Goal: Task Accomplishment & Management: Complete application form

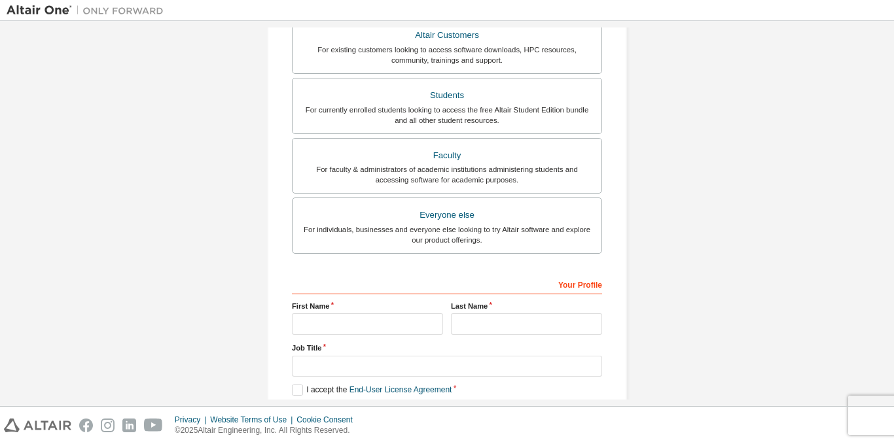
scroll to position [257, 0]
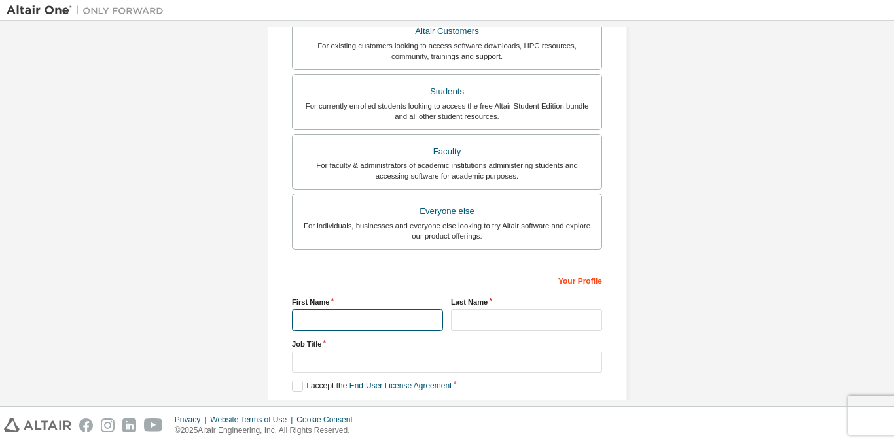
click at [360, 319] on input "text" at bounding box center [367, 320] width 151 height 22
type input "*******"
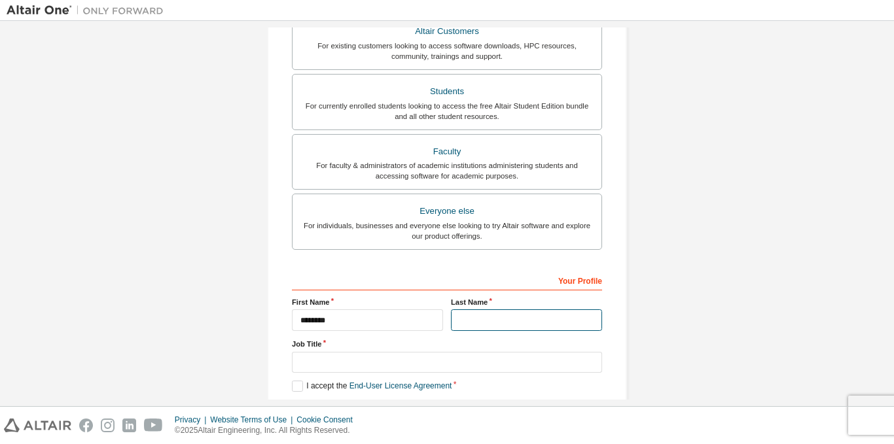
click at [457, 318] on input "text" at bounding box center [526, 320] width 151 height 22
type input "*******"
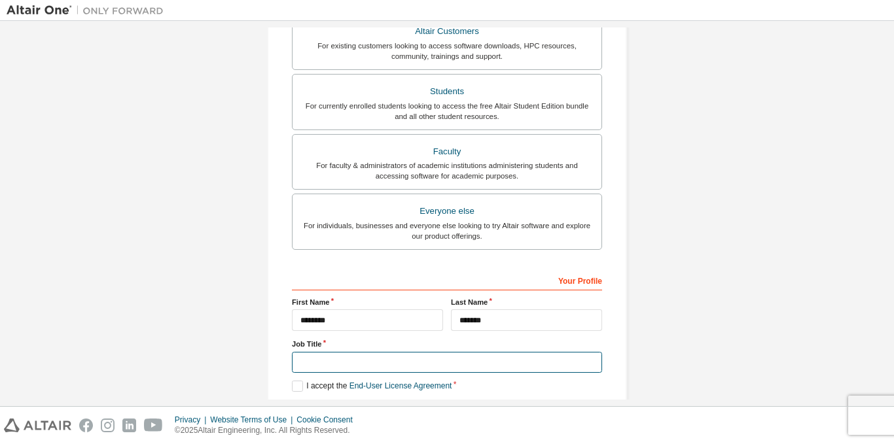
click at [354, 366] on input "text" at bounding box center [447, 363] width 310 height 22
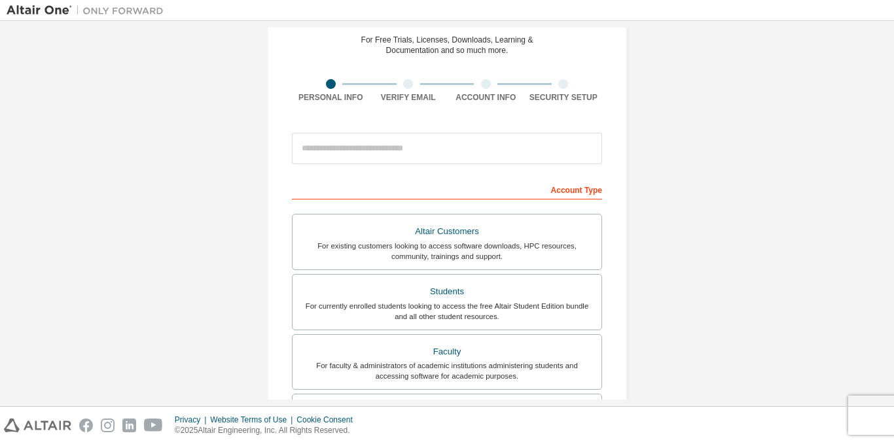
scroll to position [54, 0]
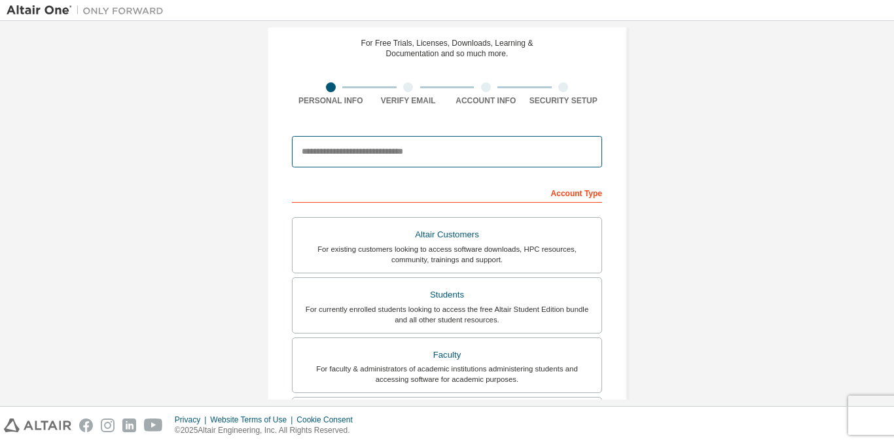
click at [398, 158] on input "email" at bounding box center [447, 151] width 310 height 31
type input "**********"
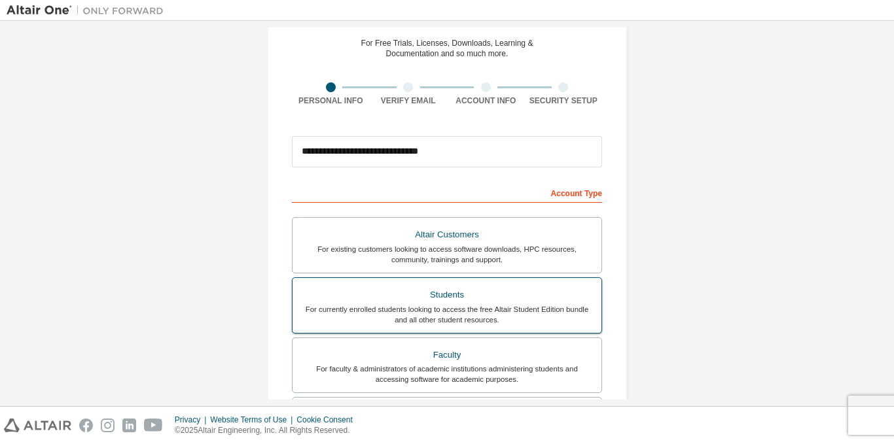
click at [440, 302] on div "Students" at bounding box center [446, 295] width 293 height 18
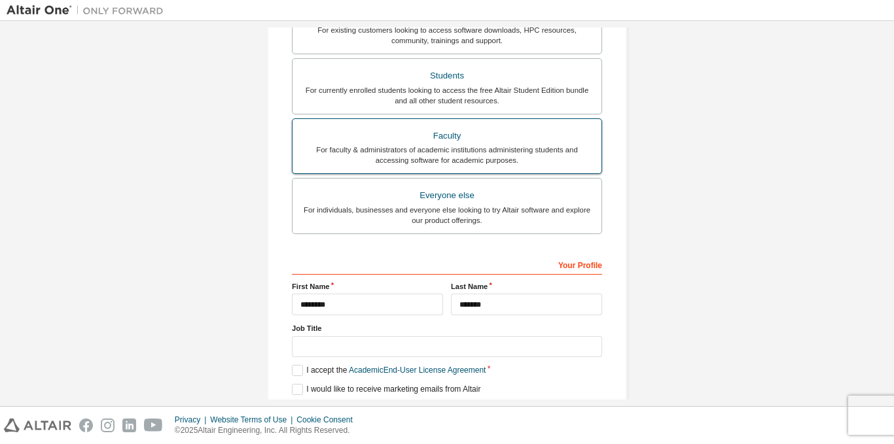
scroll to position [305, 0]
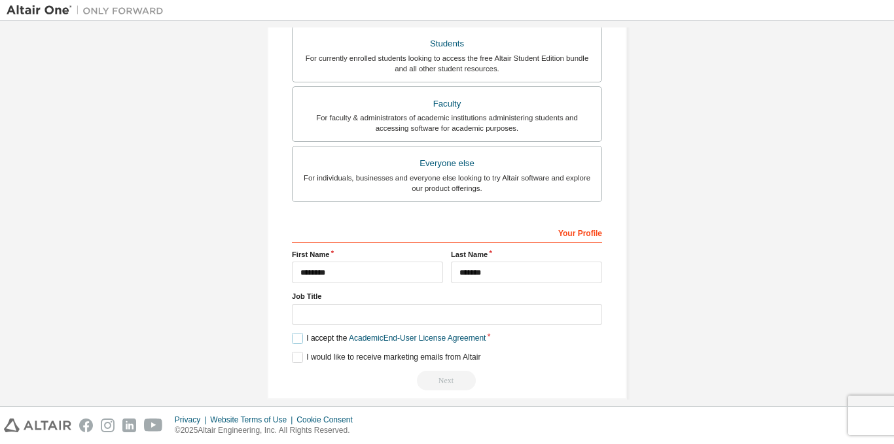
click at [296, 344] on label "I accept the Academic End-User License Agreement" at bounding box center [389, 338] width 194 height 11
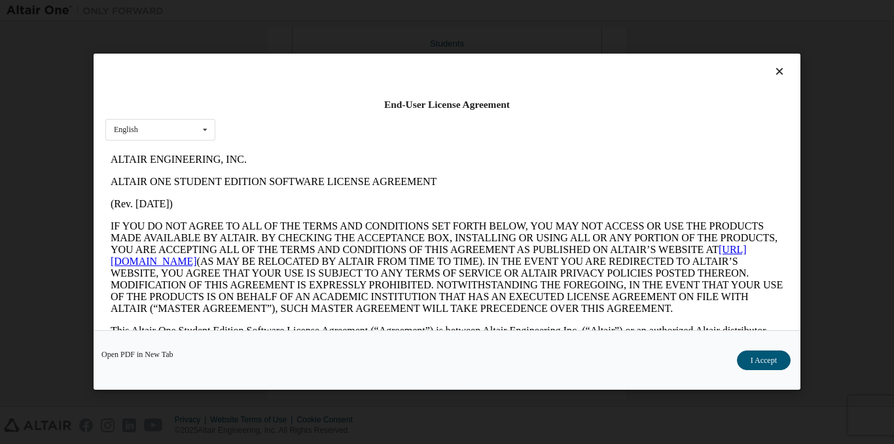
scroll to position [0, 0]
click at [775, 363] on button "I Accept" at bounding box center [764, 361] width 54 height 20
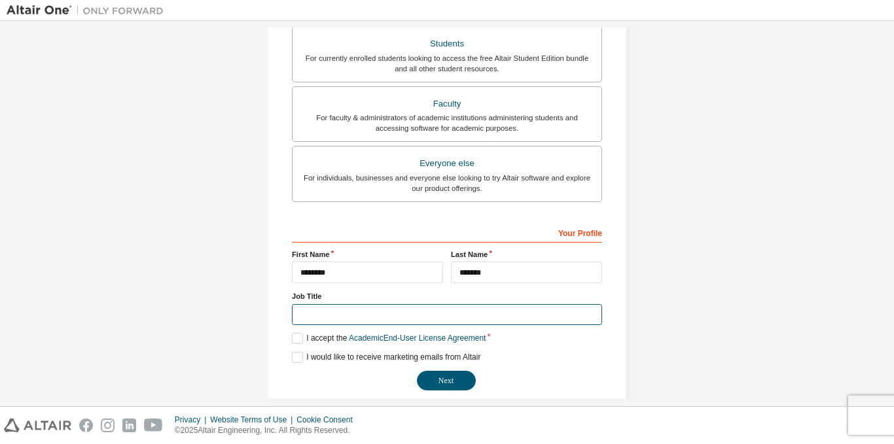
click at [395, 318] on input "text" at bounding box center [447, 315] width 310 height 22
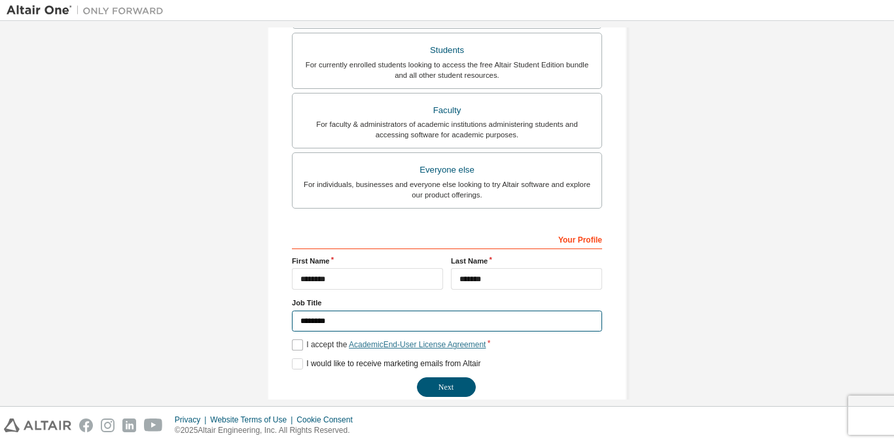
scroll to position [298, 0]
type input "*******"
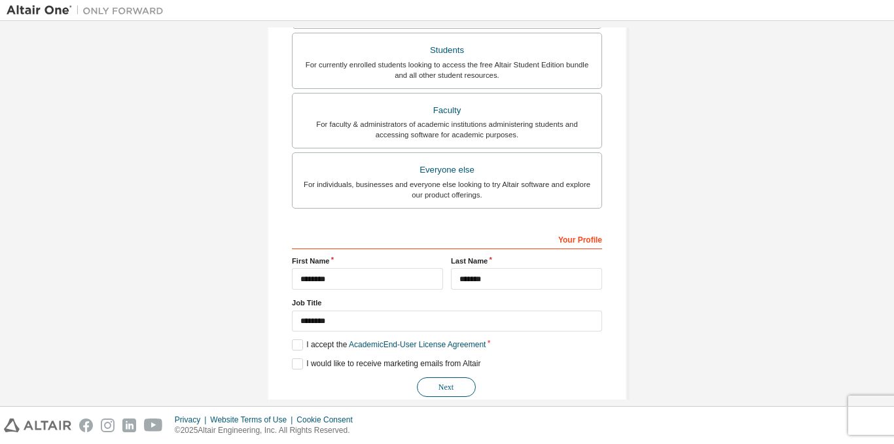
click at [433, 387] on button "Next" at bounding box center [446, 387] width 59 height 20
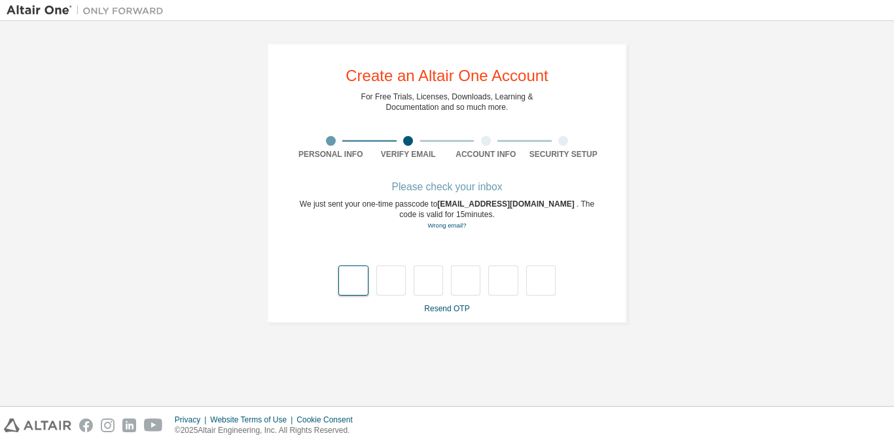
type input "*"
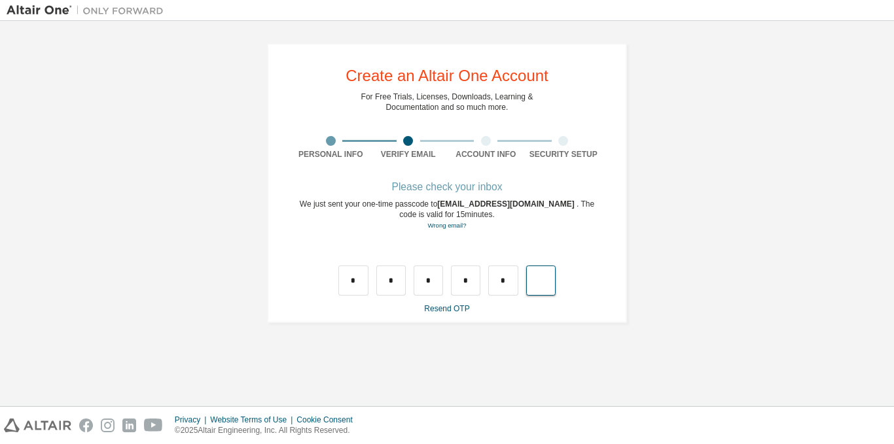
type input "*"
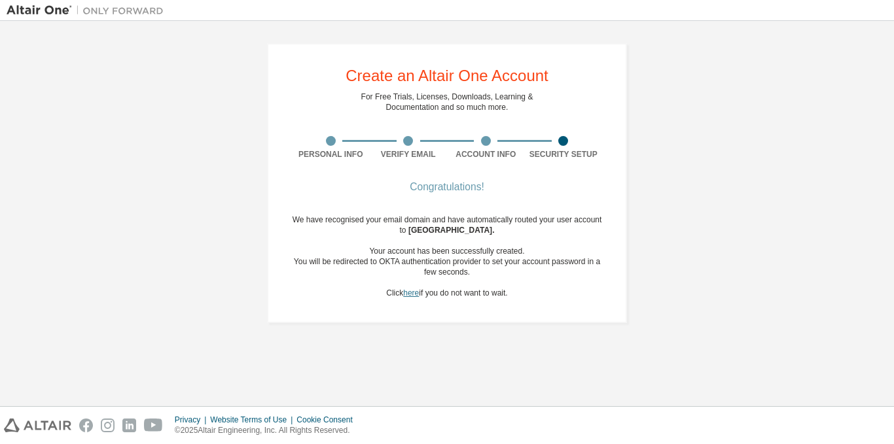
click at [412, 294] on link "here" at bounding box center [411, 292] width 16 height 9
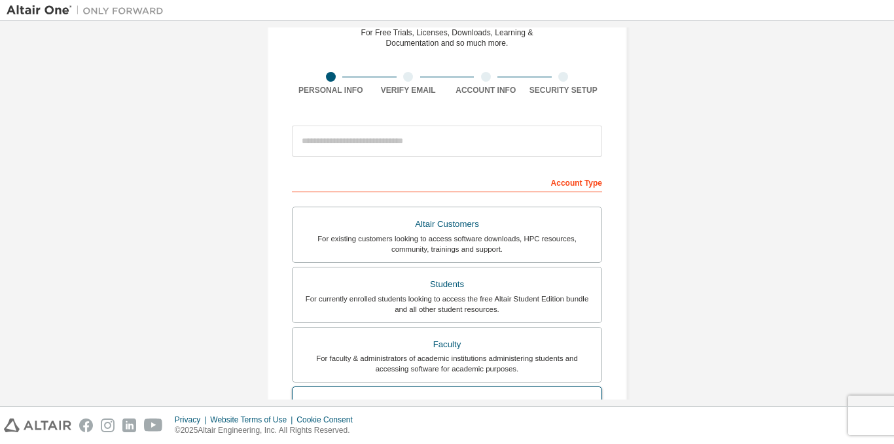
scroll to position [63, 0]
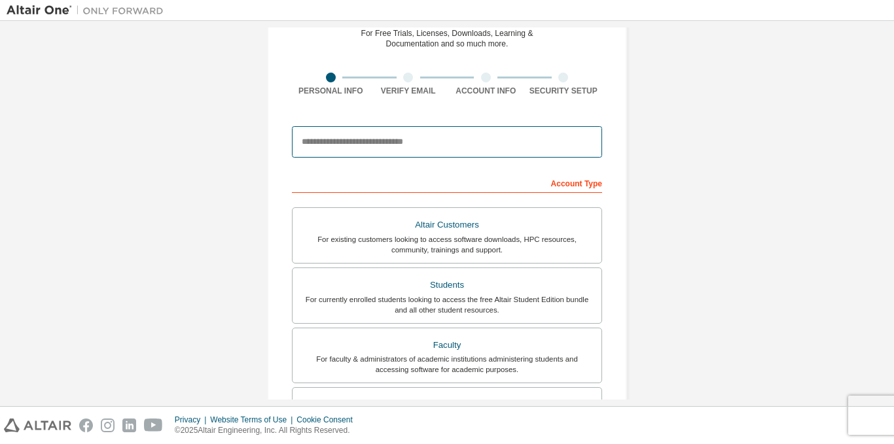
click at [392, 139] on input "email" at bounding box center [447, 141] width 310 height 31
type input "**********"
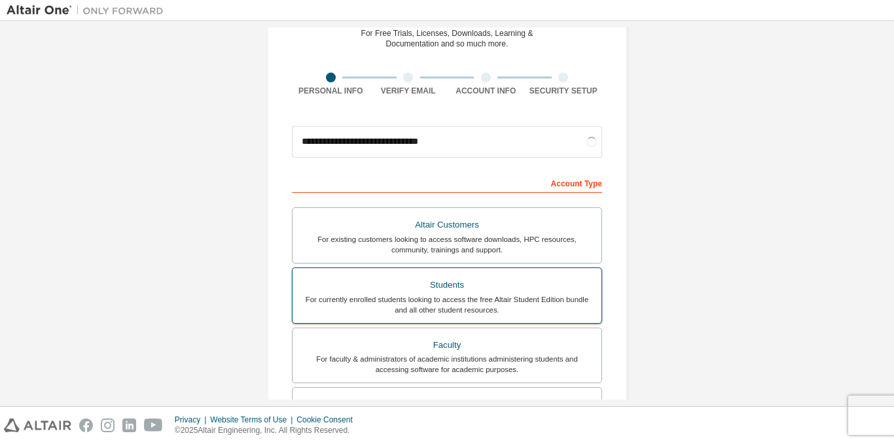
click at [438, 299] on div "For currently enrolled students looking to access the free Altair Student Editi…" at bounding box center [446, 304] width 293 height 21
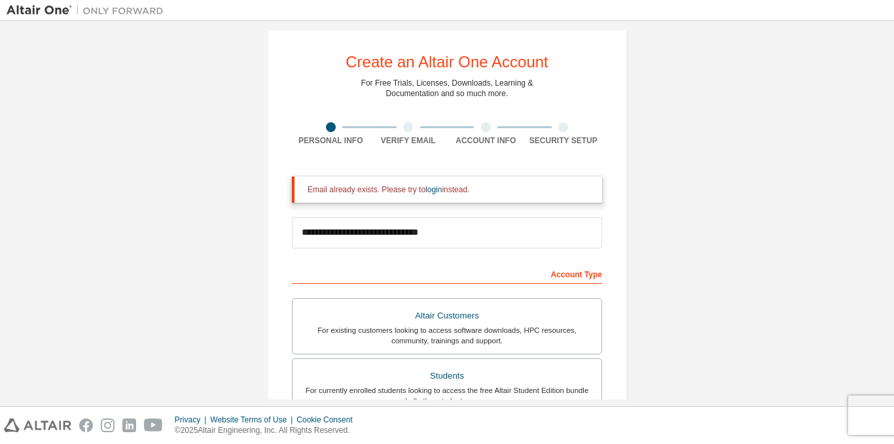
scroll to position [13, 0]
click at [426, 188] on link "login" at bounding box center [433, 190] width 16 height 9
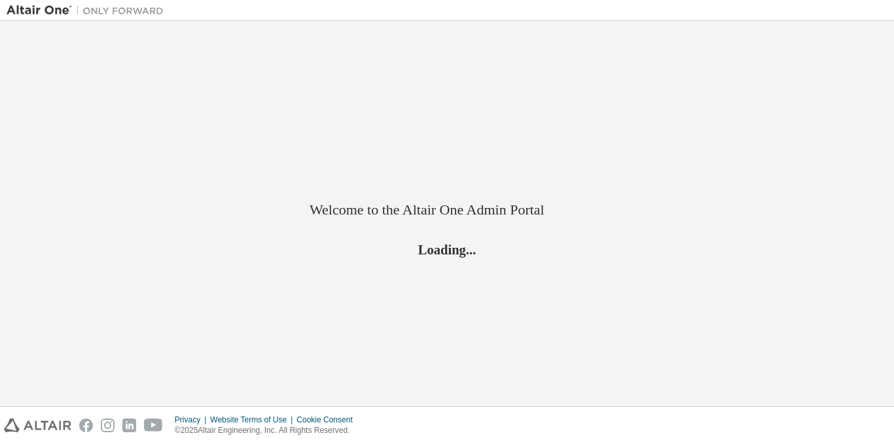
click at [426, 188] on div "Welcome to the Altair One Admin Portal Loading..." at bounding box center [446, 222] width 275 height 73
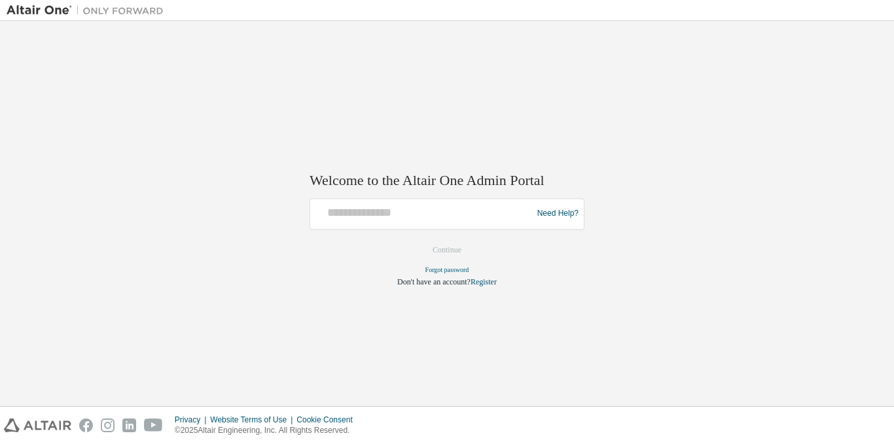
click at [415, 220] on div at bounding box center [422, 213] width 215 height 25
click at [393, 213] on input "text" at bounding box center [422, 210] width 215 height 19
type input "**********"
click at [457, 252] on button "Continue" at bounding box center [447, 250] width 56 height 20
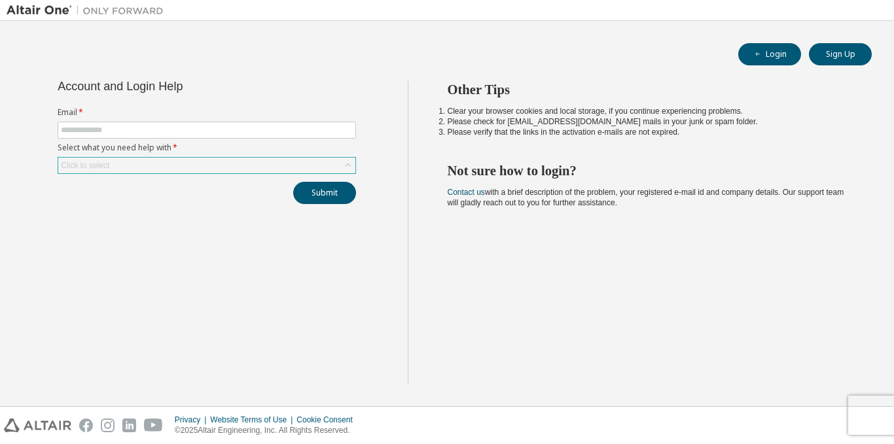
click at [247, 164] on div "Click to select" at bounding box center [206, 166] width 297 height 16
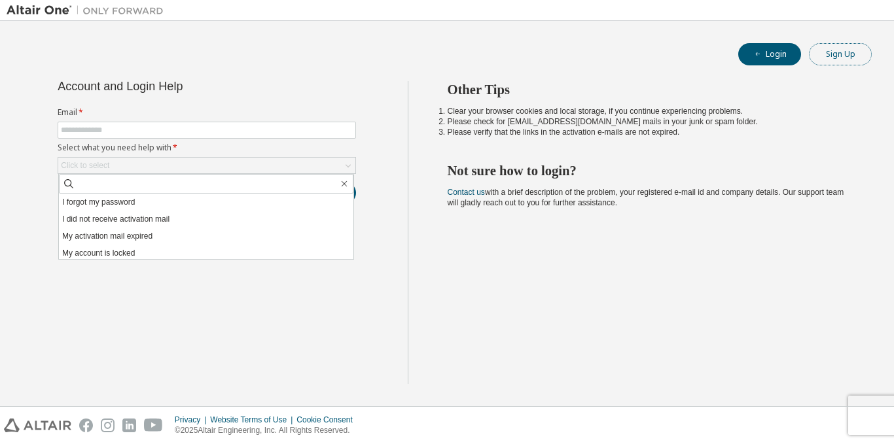
click at [835, 56] on button "Sign Up" at bounding box center [840, 54] width 63 height 22
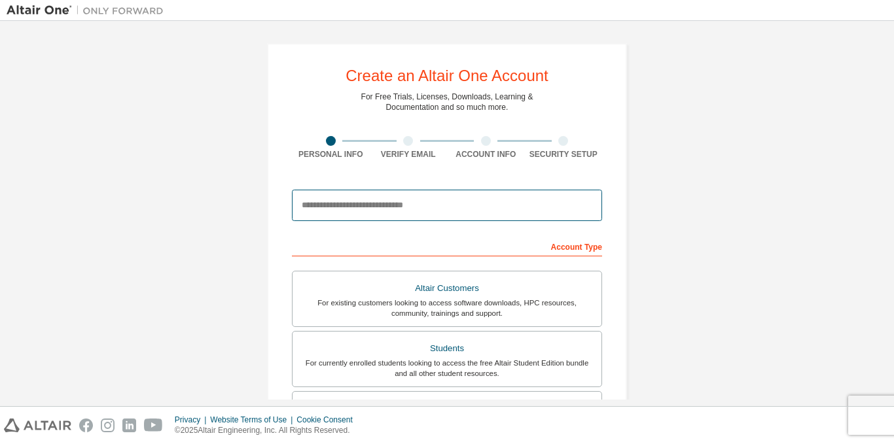
click at [437, 206] on input "email" at bounding box center [447, 205] width 310 height 31
type input "**********"
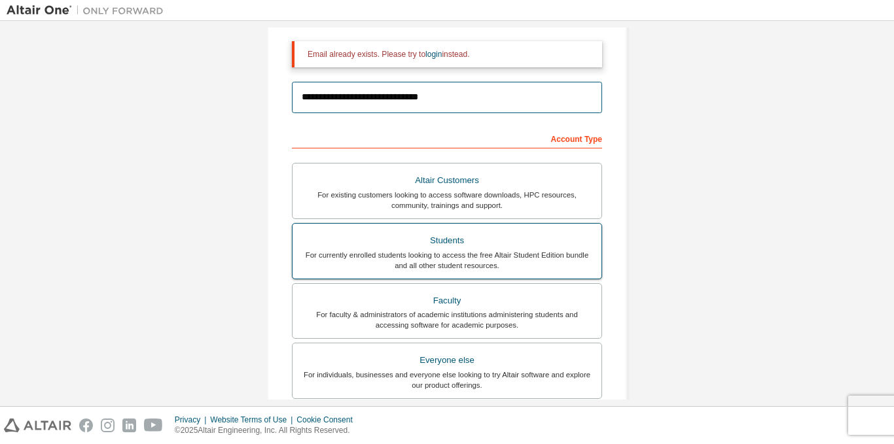
scroll to position [190, 0]
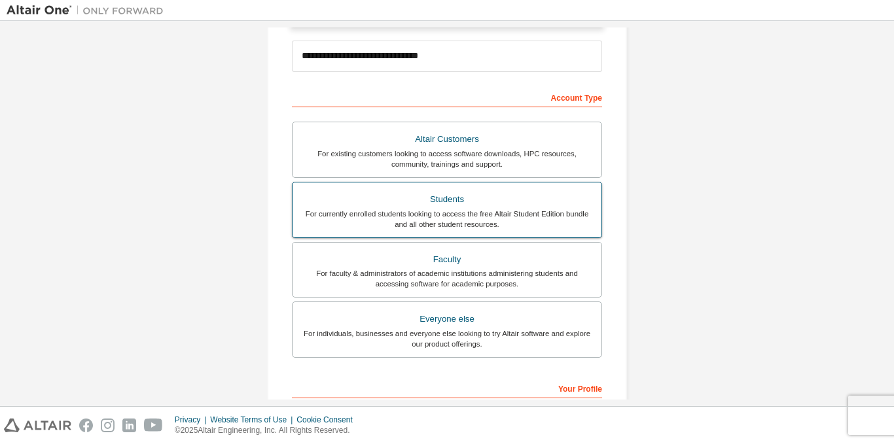
click at [430, 217] on div "For currently enrolled students looking to access the free Altair Student Editi…" at bounding box center [446, 219] width 293 height 21
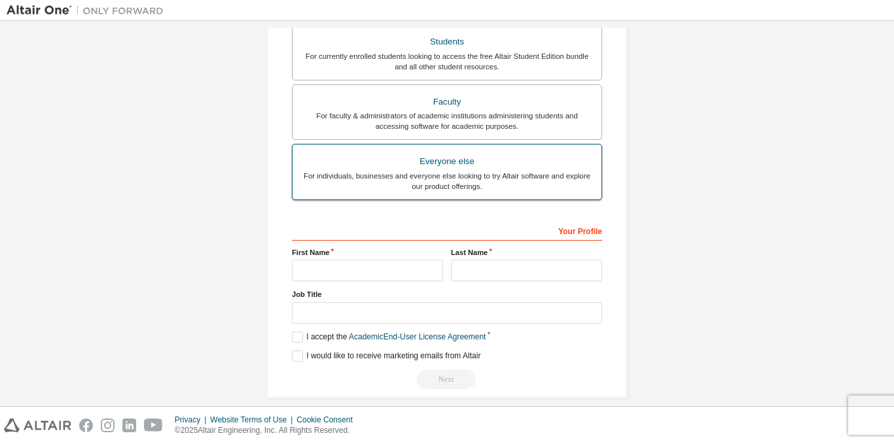
scroll to position [349, 0]
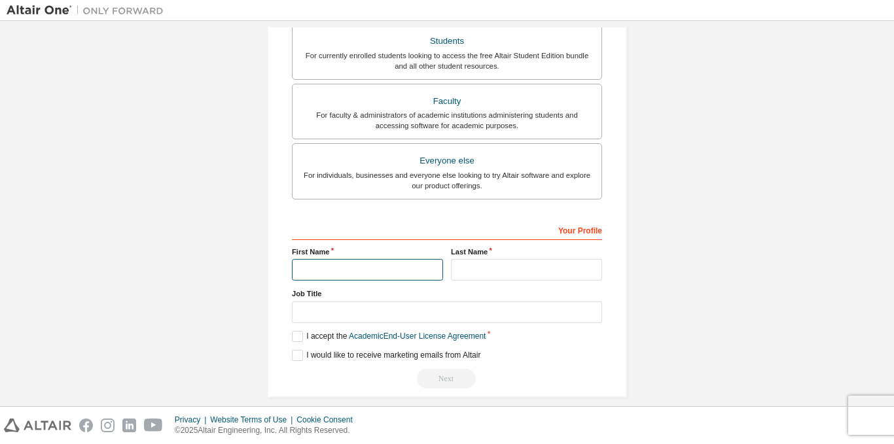
click at [386, 273] on input "text" at bounding box center [367, 270] width 151 height 22
type input "*******"
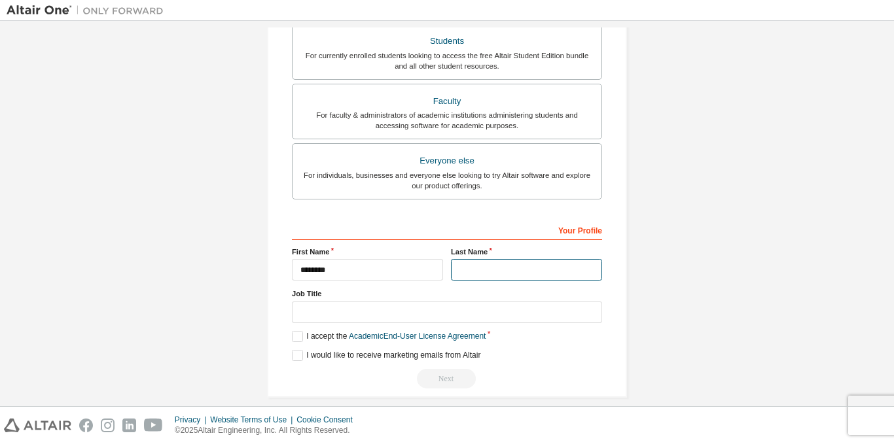
click at [493, 266] on input "text" at bounding box center [526, 270] width 151 height 22
type input "*******"
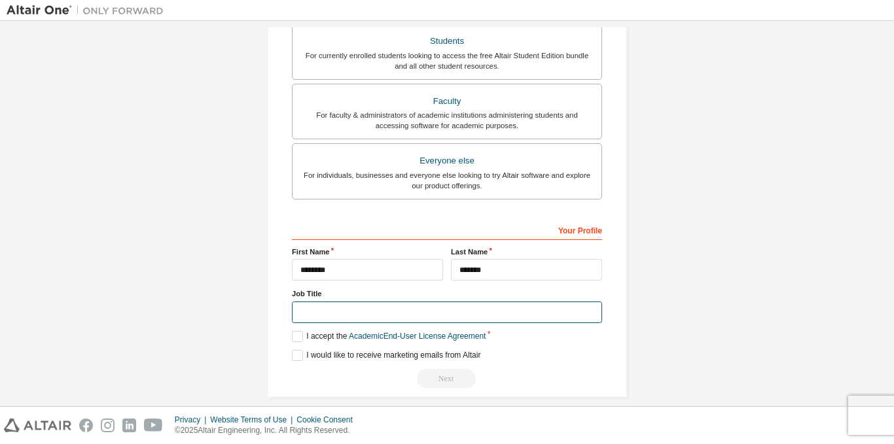
click at [459, 316] on input "text" at bounding box center [447, 313] width 310 height 22
type input "*******"
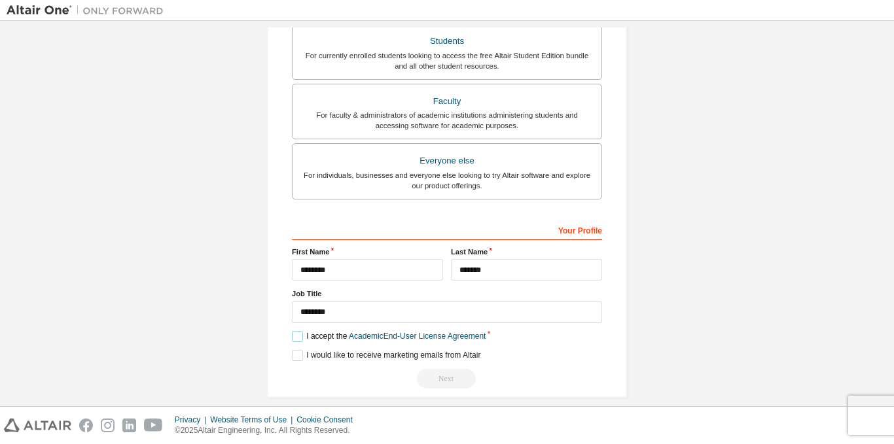
click at [303, 336] on label "I accept the Academic End-User License Agreement" at bounding box center [389, 336] width 194 height 11
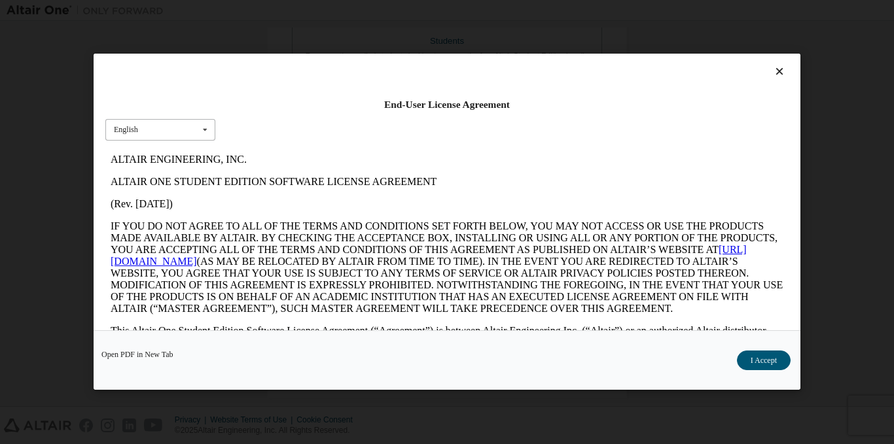
scroll to position [0, 0]
click at [198, 132] on icon at bounding box center [205, 130] width 16 height 20
click at [188, 125] on div "English English" at bounding box center [160, 130] width 110 height 22
click at [771, 353] on button "I Accept" at bounding box center [764, 361] width 54 height 20
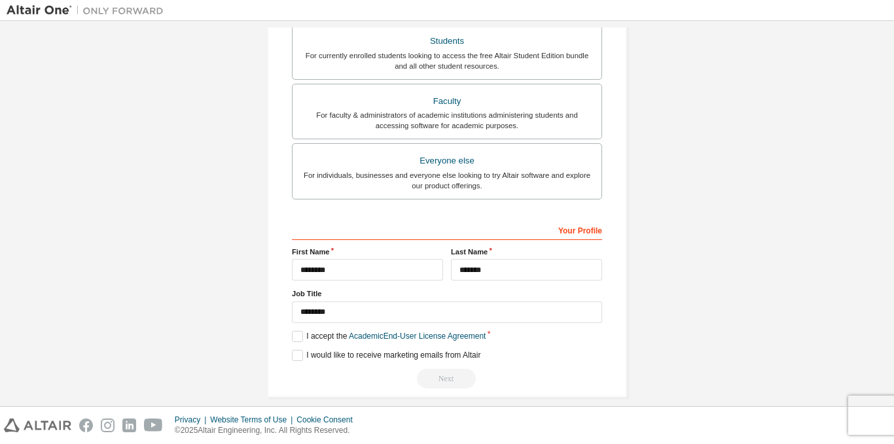
click at [442, 377] on div "Next" at bounding box center [447, 379] width 310 height 20
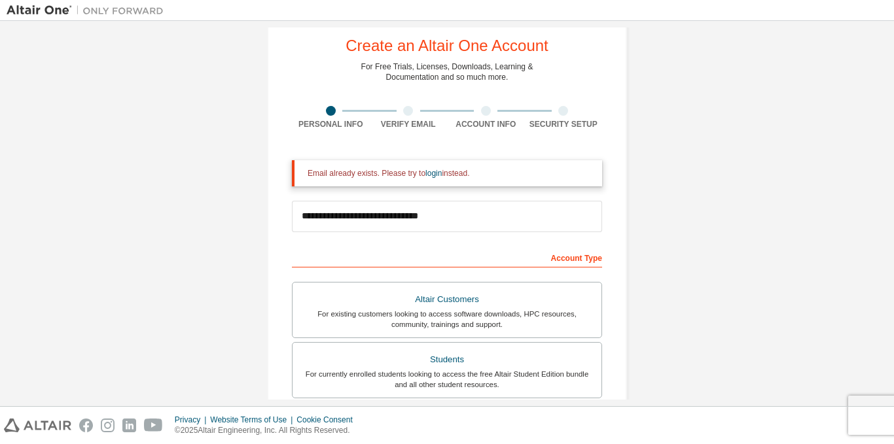
scroll to position [31, 0]
click at [426, 173] on link "login" at bounding box center [433, 172] width 16 height 9
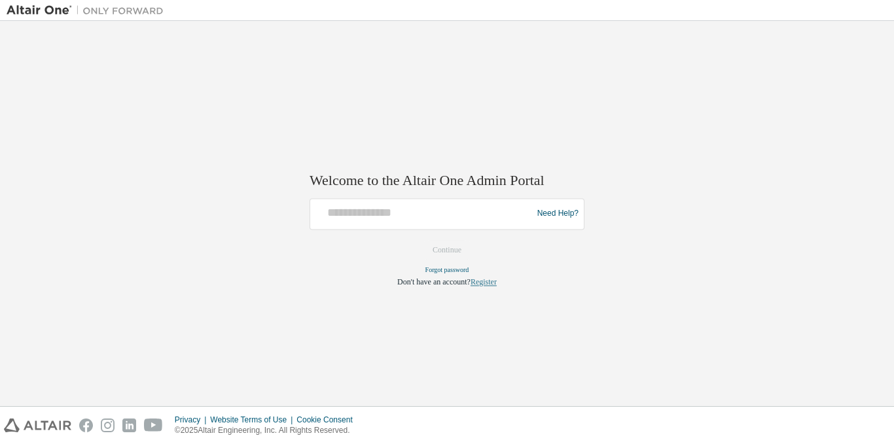
click at [479, 282] on link "Register" at bounding box center [483, 281] width 26 height 9
click at [391, 216] on input "text" at bounding box center [422, 210] width 215 height 19
type input "**********"
click at [443, 252] on button "Continue" at bounding box center [447, 250] width 56 height 20
